Goal: Task Accomplishment & Management: Use online tool/utility

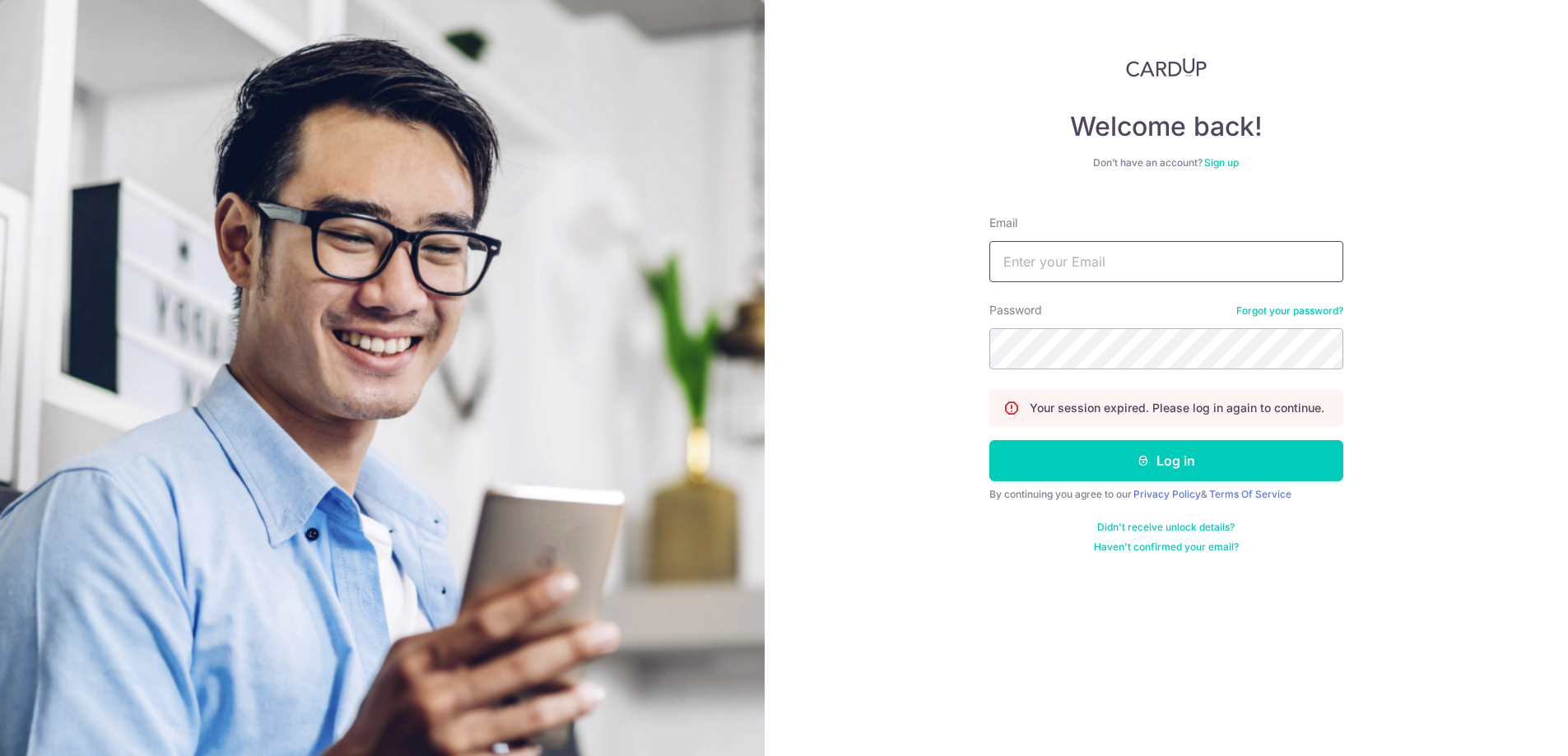
click at [1101, 267] on input "Email" at bounding box center [1166, 262] width 354 height 41
drag, startPoint x: 1153, startPoint y: 263, endPoint x: 883, endPoint y: 243, distance: 270.7
click at [883, 243] on div "Welcome back! Don’t have an account? Sign up Email yuru01263@gmail.com Password…" at bounding box center [1167, 378] width 804 height 756
paste input "0126+1"
type input "0126+1@gmail.com"
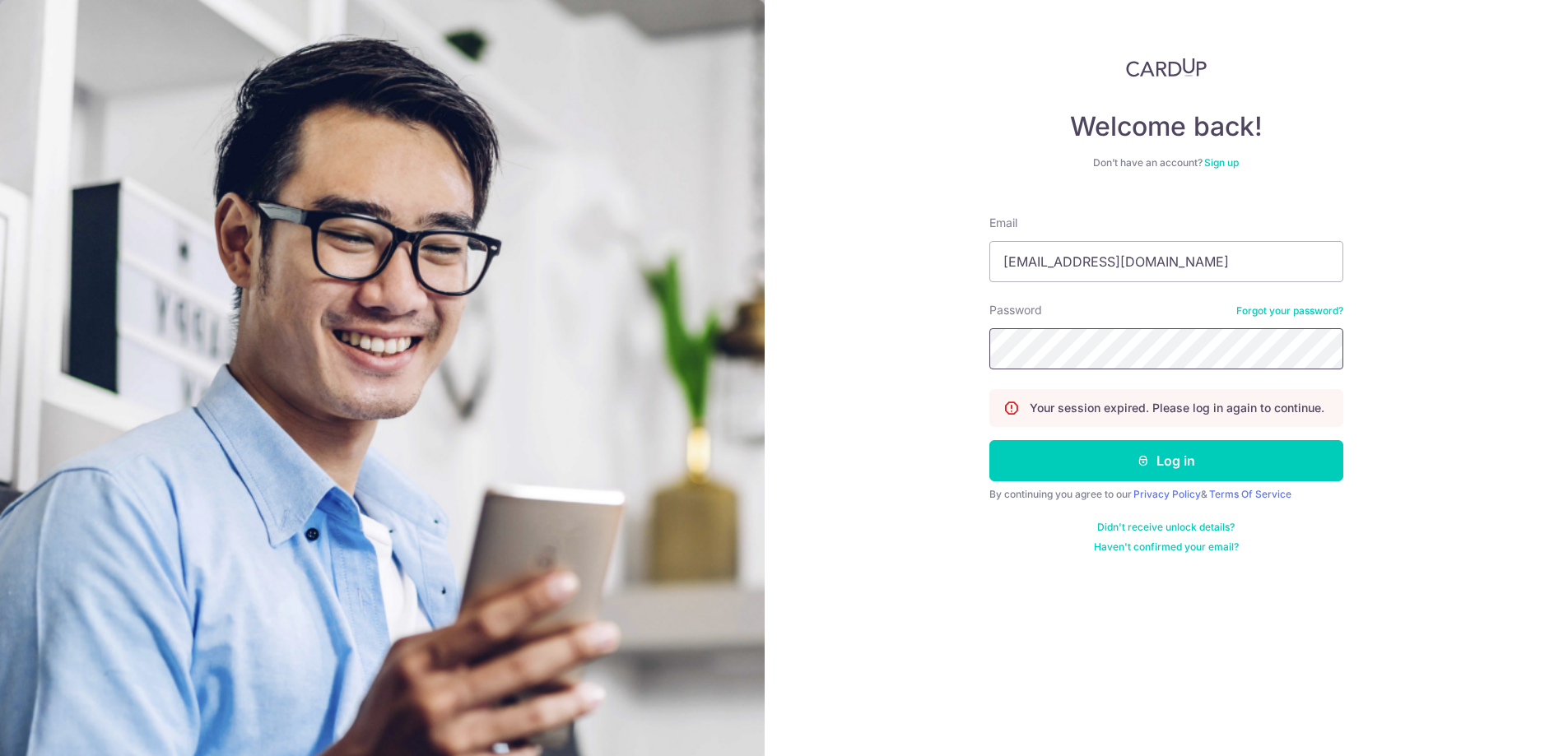
click at [989, 440] on button "Log in" at bounding box center [1166, 461] width 354 height 41
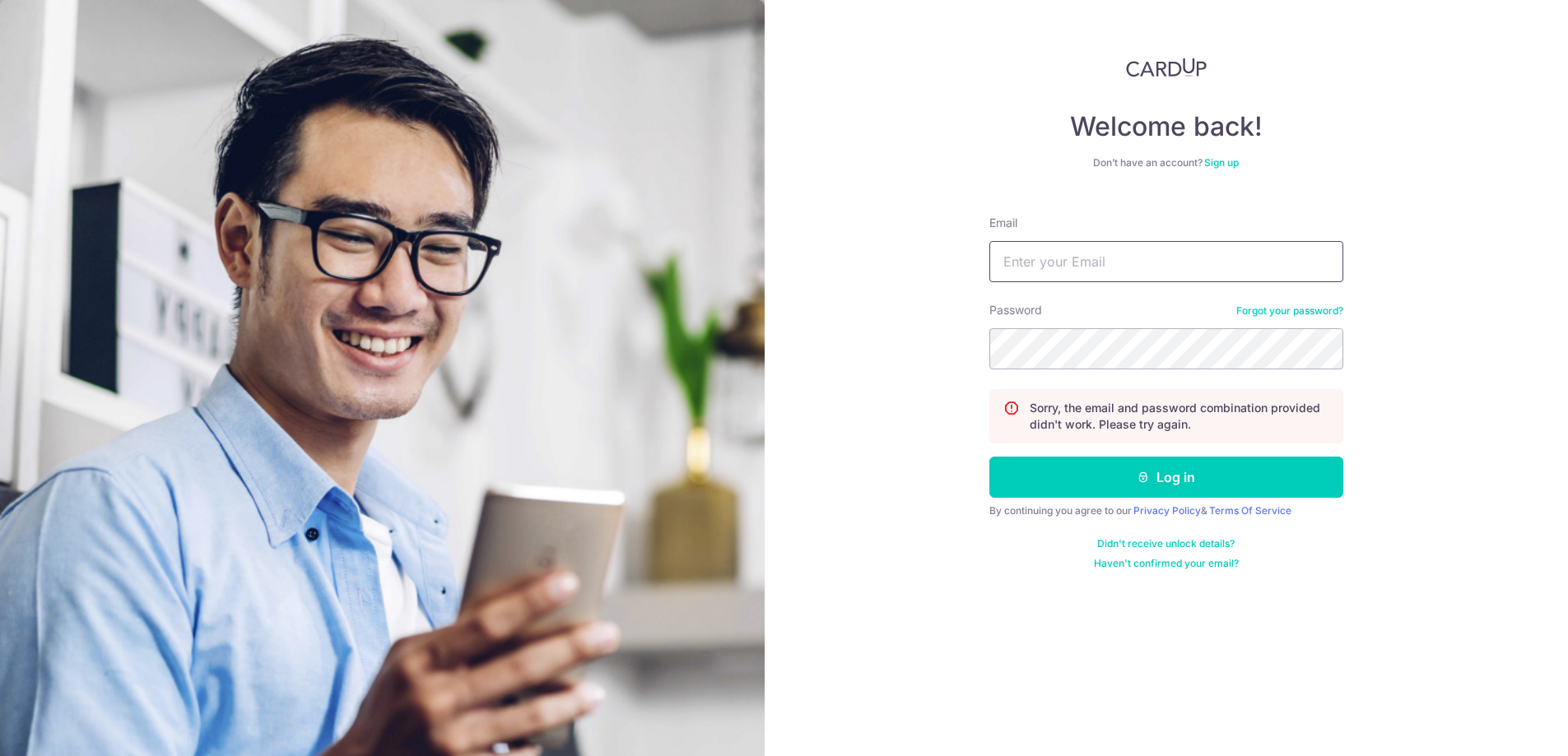
click at [1079, 272] on input "Email" at bounding box center [1166, 262] width 354 height 41
click at [1060, 262] on input "yuru0126@gmail.com" at bounding box center [1166, 262] width 354 height 41
type input "yuru0126+1@gmail.com"
click at [989, 456] on button "Log in" at bounding box center [1166, 477] width 354 height 41
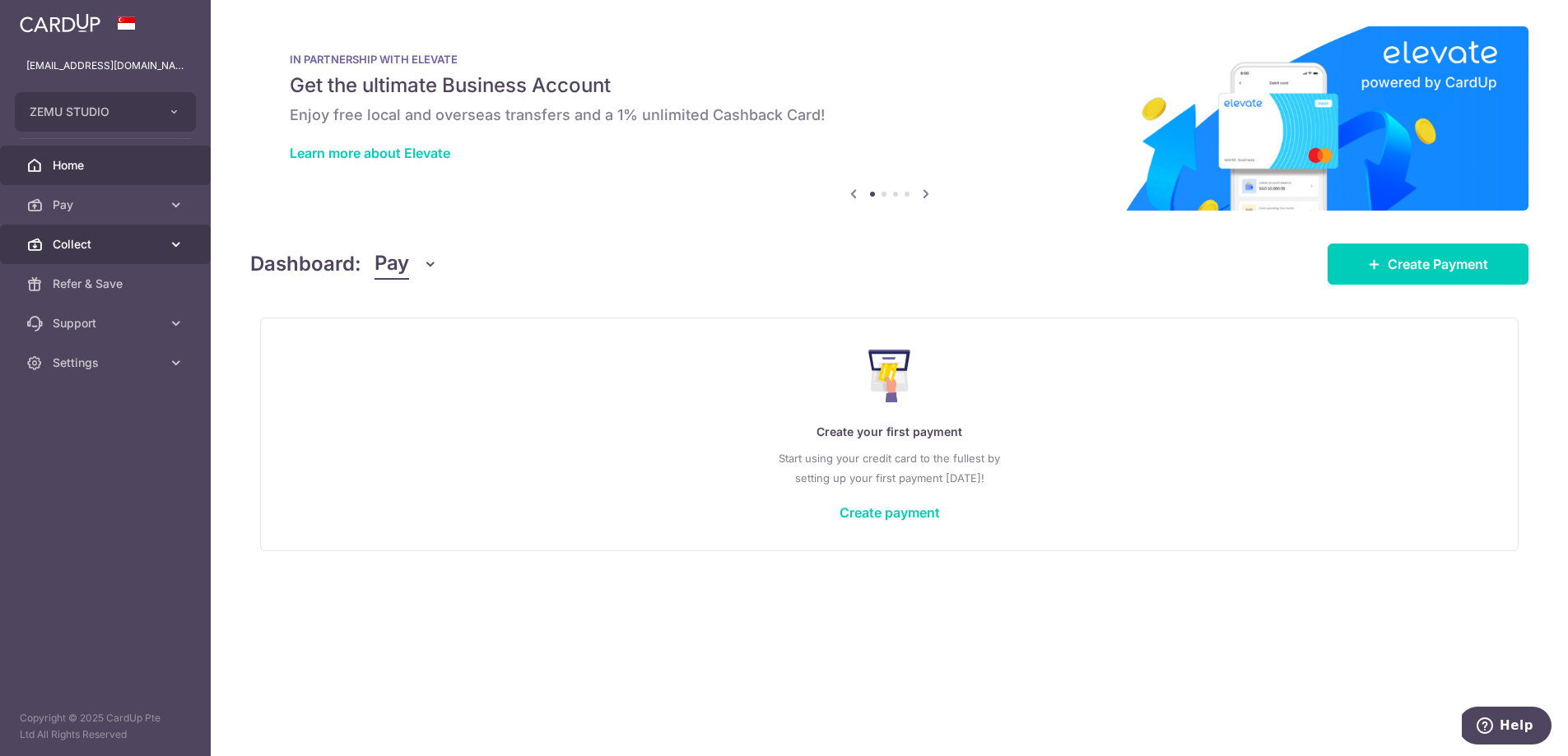
click at [140, 247] on span "Collect" at bounding box center [107, 244] width 109 height 17
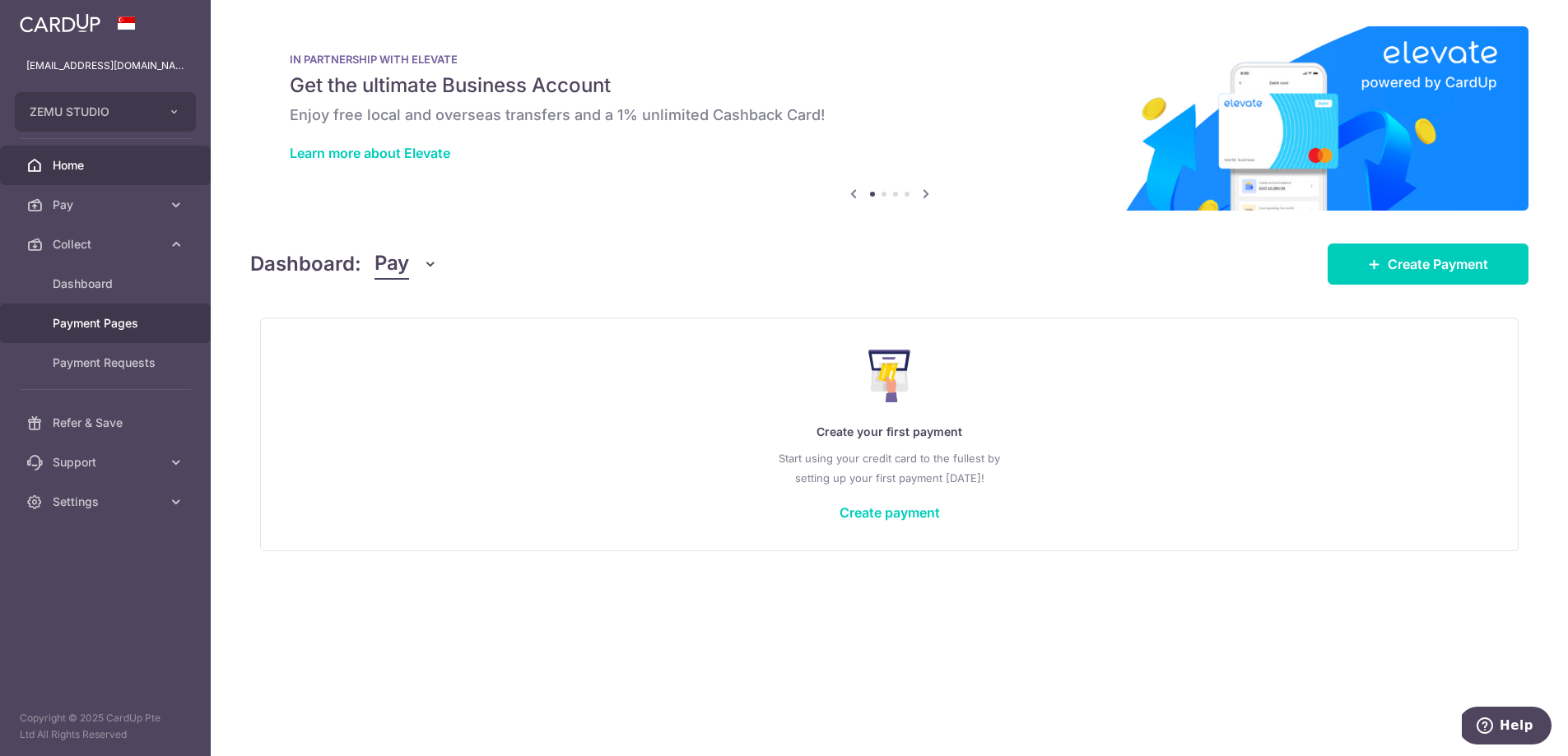
click at [149, 330] on span "Payment Pages" at bounding box center [107, 324] width 109 height 17
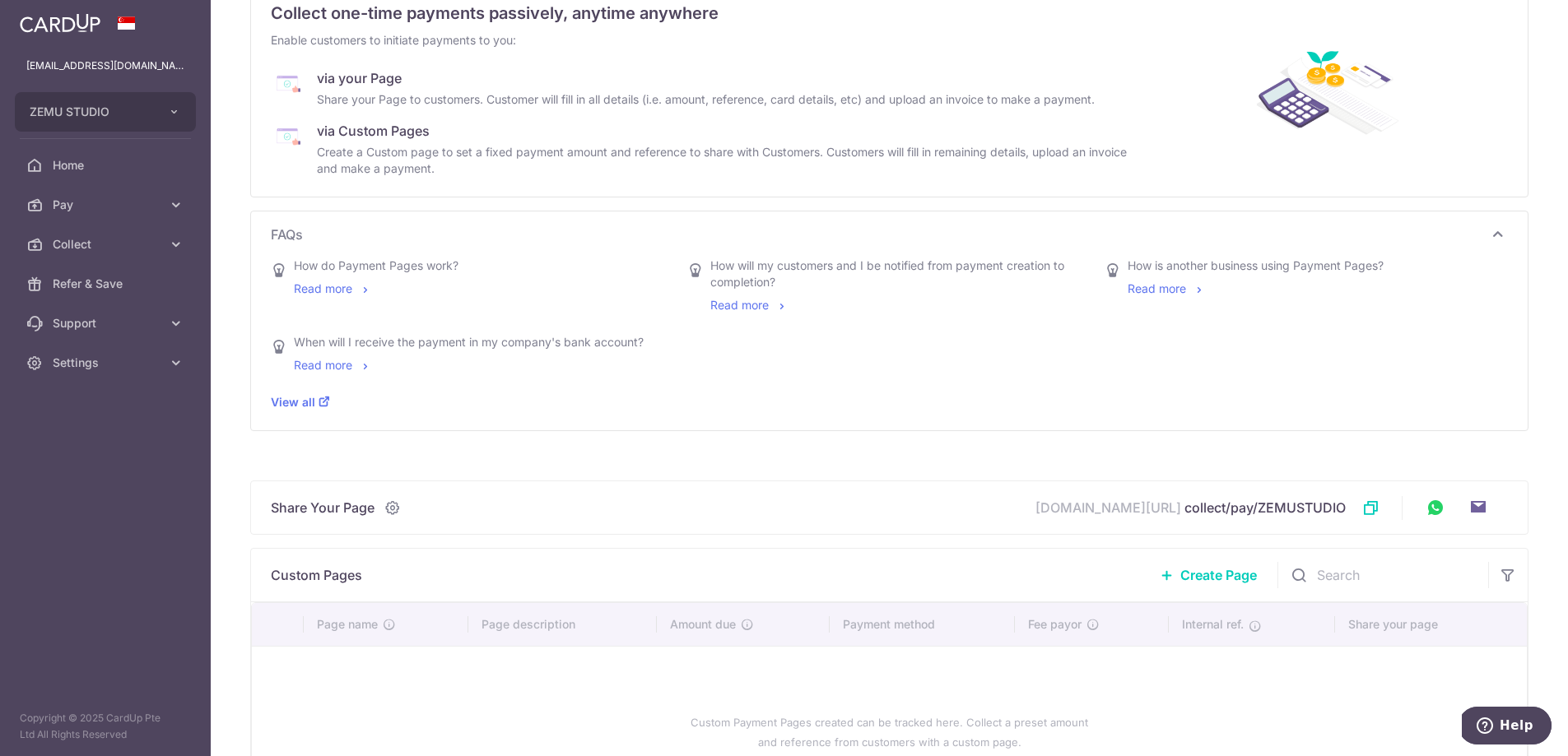
scroll to position [258, 0]
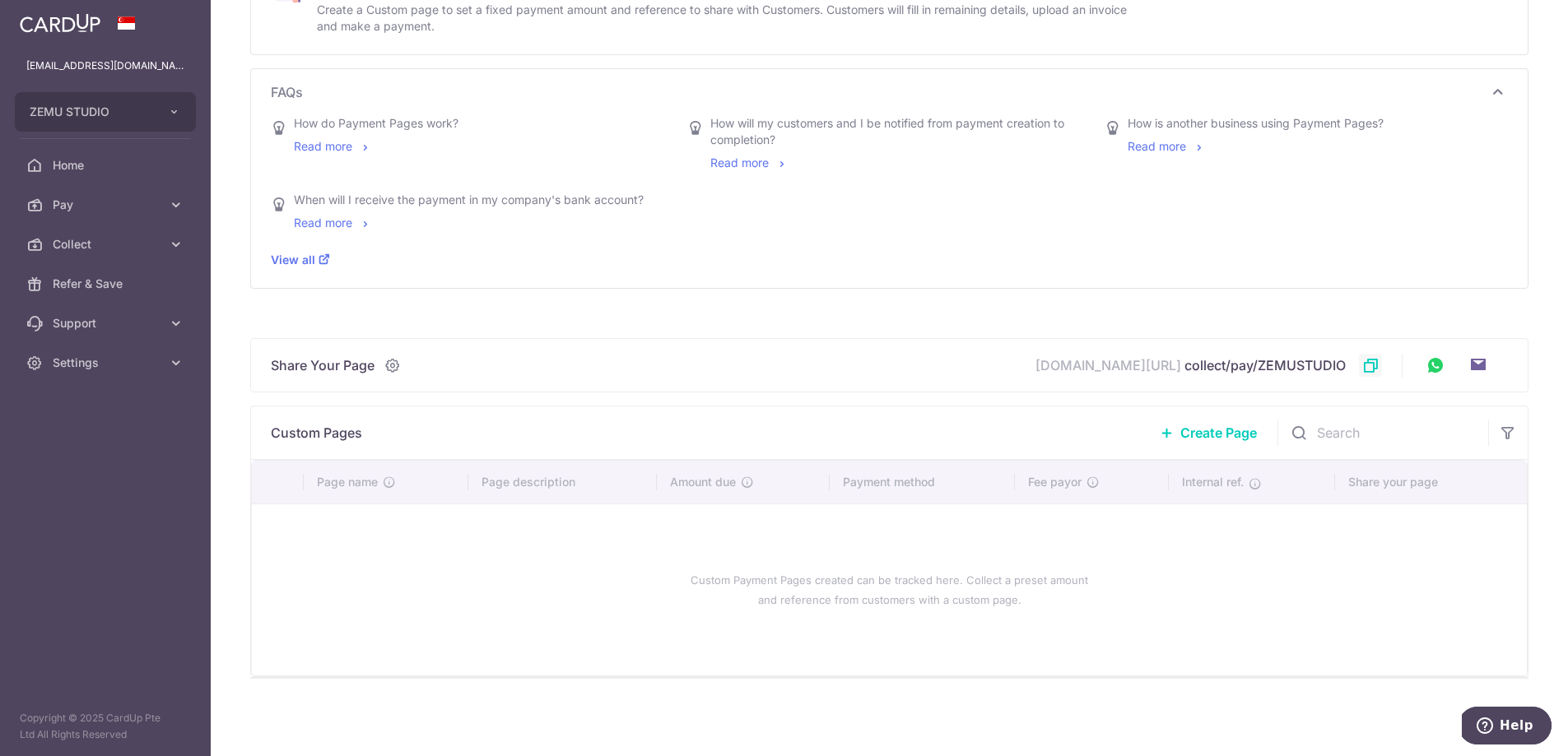
click at [1367, 368] on link at bounding box center [1371, 366] width 23 height 23
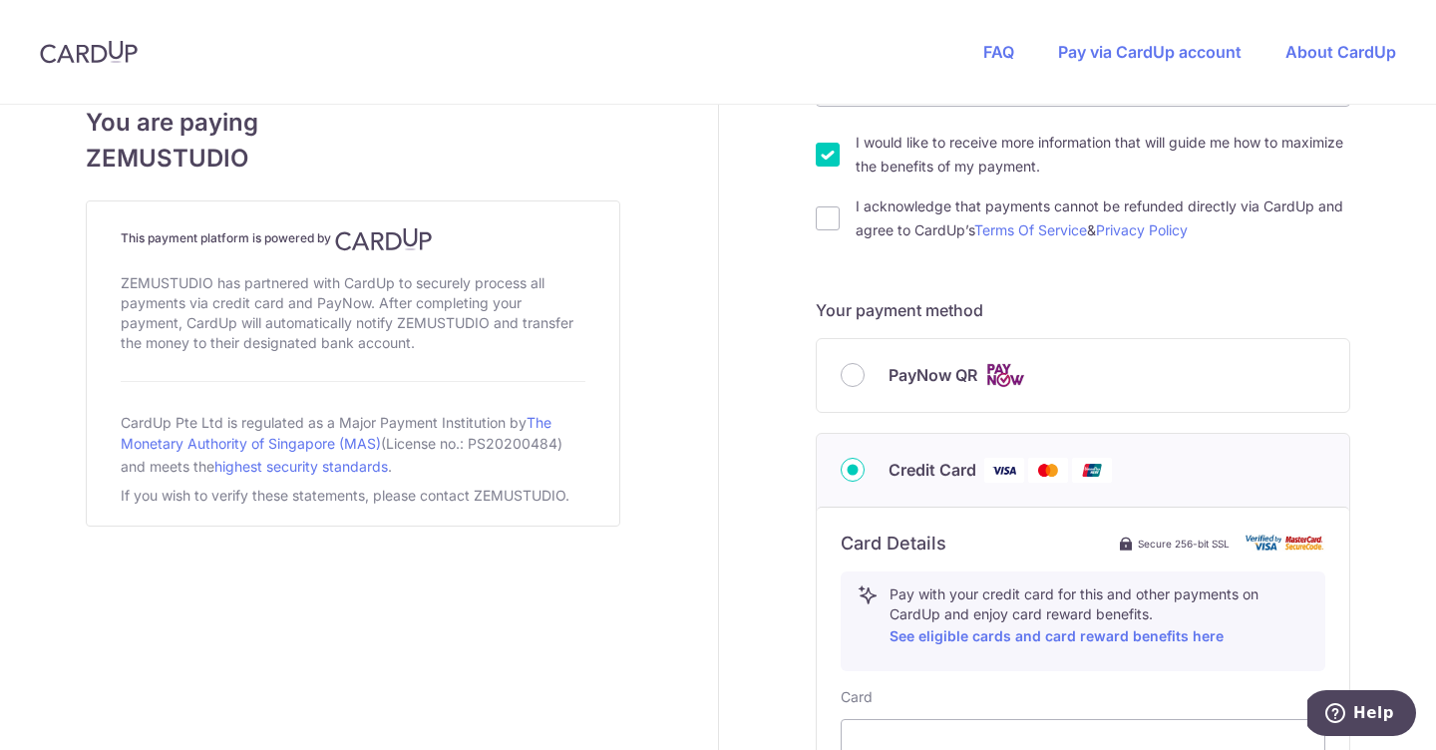
scroll to position [686, 0]
